Goal: Information Seeking & Learning: Learn about a topic

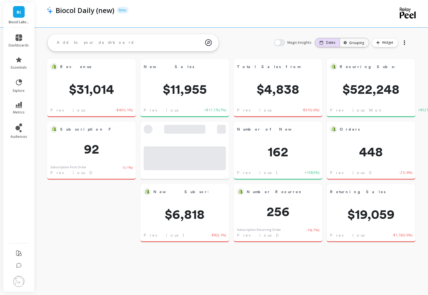
click at [333, 43] on p "Dates" at bounding box center [330, 42] width 9 height 4
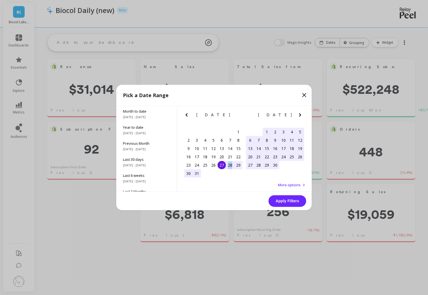
click at [230, 166] on div "28" at bounding box center [230, 165] width 8 height 8
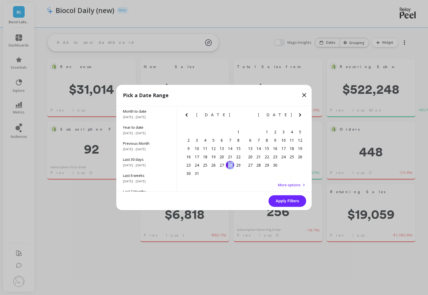
click at [230, 166] on div "28" at bounding box center [230, 165] width 8 height 8
click at [290, 204] on button "Apply Filters" at bounding box center [287, 201] width 38 height 12
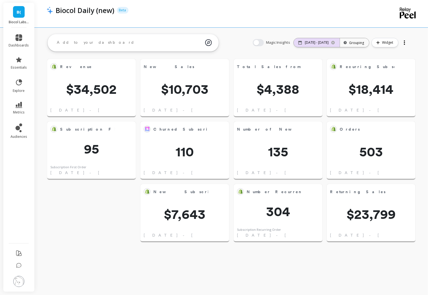
click at [298, 41] on div "03/28/25 - 03/28/25" at bounding box center [313, 42] width 30 height 4
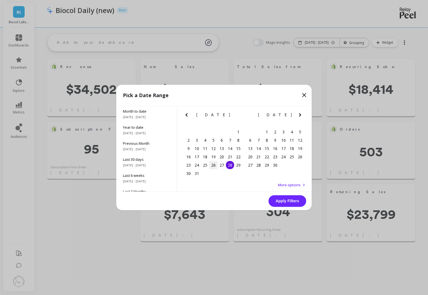
click at [214, 165] on div "26" at bounding box center [213, 165] width 8 height 8
click at [292, 203] on button "Apply Filters" at bounding box center [287, 201] width 38 height 12
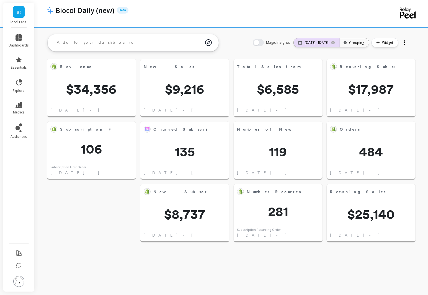
click at [309, 45] on div "03/26/25 - 03/26/25" at bounding box center [317, 42] width 46 height 9
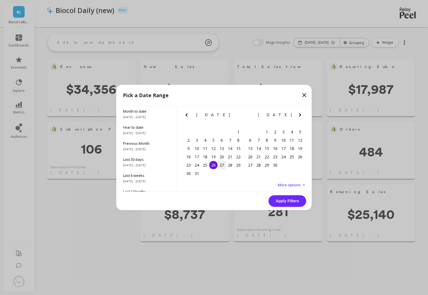
click at [220, 166] on div "27" at bounding box center [221, 165] width 8 height 8
click at [290, 201] on button "Apply Filters" at bounding box center [287, 201] width 38 height 12
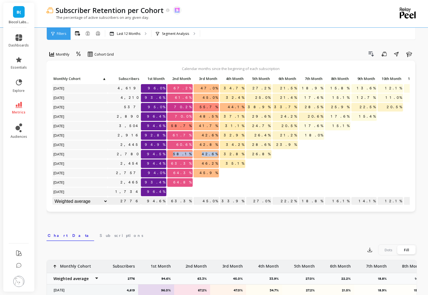
drag, startPoint x: 182, startPoint y: 152, endPoint x: 210, endPoint y: 159, distance: 28.7
click at [210, 159] on div "Click to create an audience 4,619 96.0% 67.2% 47.0% 34.7% 27.2% 21.5% 18.9% 15.…" at bounding box center [254, 141] width 404 height 132
click at [210, 159] on div "42.6%" at bounding box center [206, 154] width 26 height 9
drag, startPoint x: 182, startPoint y: 115, endPoint x: 194, endPoint y: 115, distance: 12.4
click at [194, 115] on div "Click to create an audience 4,619 96.0% 67.2% 47.0% 34.7% 27.2% 21.5% 18.9% 15.…" at bounding box center [254, 141] width 404 height 132
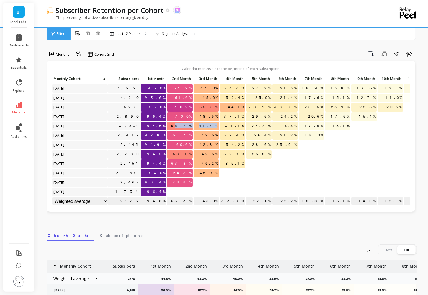
drag, startPoint x: 183, startPoint y: 128, endPoint x: 204, endPoint y: 131, distance: 21.4
click at [204, 131] on div "Click to create an audience 4,619 96.0% 67.2% 47.0% 34.7% 27.2% 21.5% 18.9% 15.…" at bounding box center [254, 141] width 404 height 132
click at [204, 130] on div "41.7%" at bounding box center [206, 126] width 26 height 9
drag, startPoint x: 181, startPoint y: 183, endPoint x: 208, endPoint y: 184, distance: 26.9
click at [207, 184] on div "Click to create an audience 4,619 96.0% 67.2% 47.0% 34.7% 27.2% 21.5% 18.9% 15.…" at bounding box center [254, 141] width 404 height 132
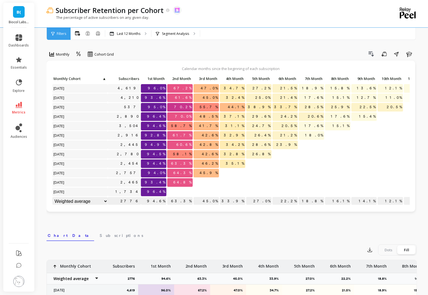
click at [208, 184] on div at bounding box center [205, 182] width 25 height 9
drag, startPoint x: 181, startPoint y: 172, endPoint x: 201, endPoint y: 173, distance: 20.5
click at [201, 173] on div "Click to create an audience 4,619 96.0% 67.2% 47.0% 34.7% 27.2% 21.5% 18.9% 15.…" at bounding box center [254, 141] width 404 height 132
click at [206, 182] on p at bounding box center [205, 180] width 25 height 4
